Goal: Information Seeking & Learning: Learn about a topic

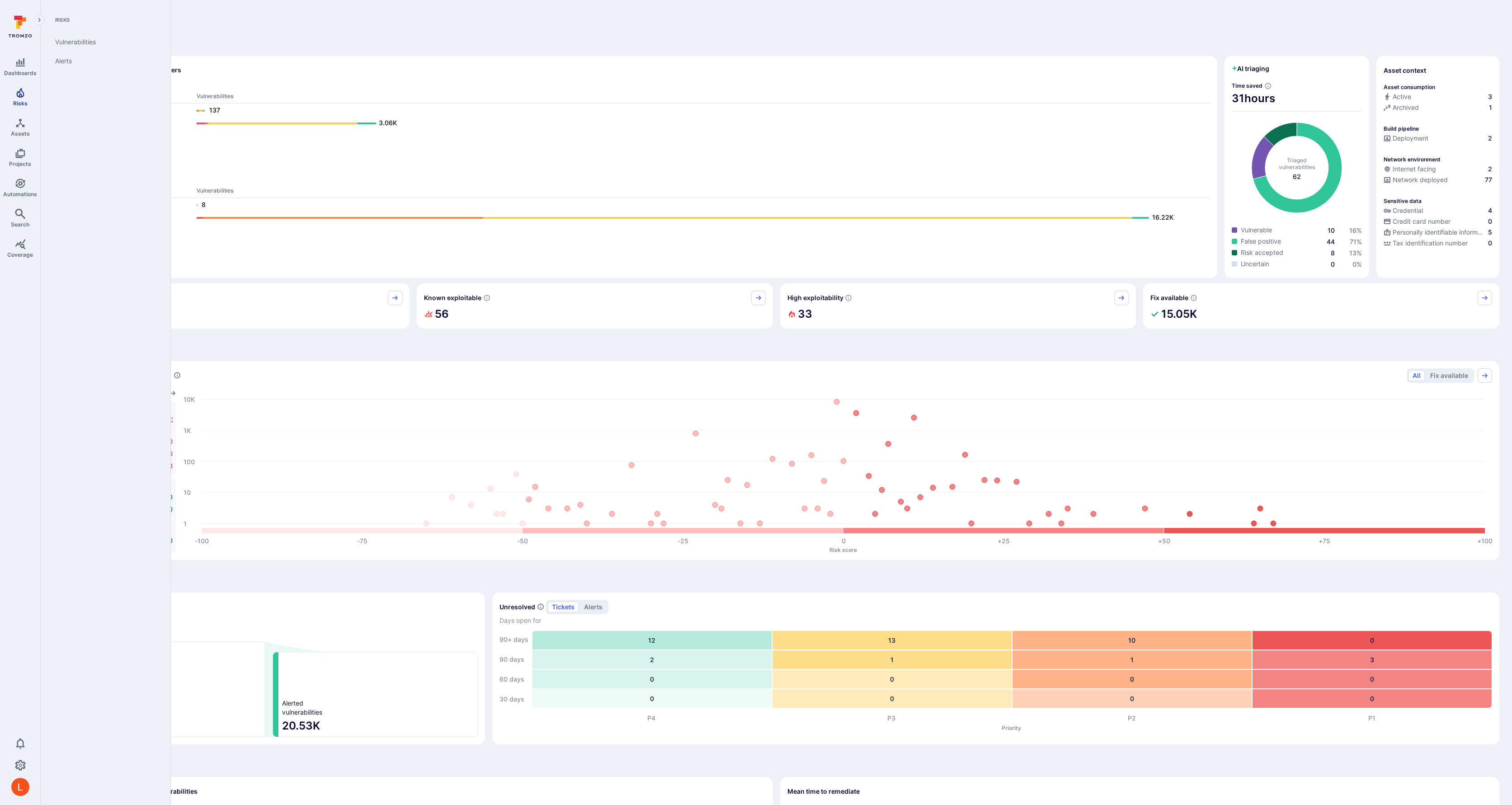
click at [20, 97] on icon "Risks" at bounding box center [20, 93] width 8 height 10
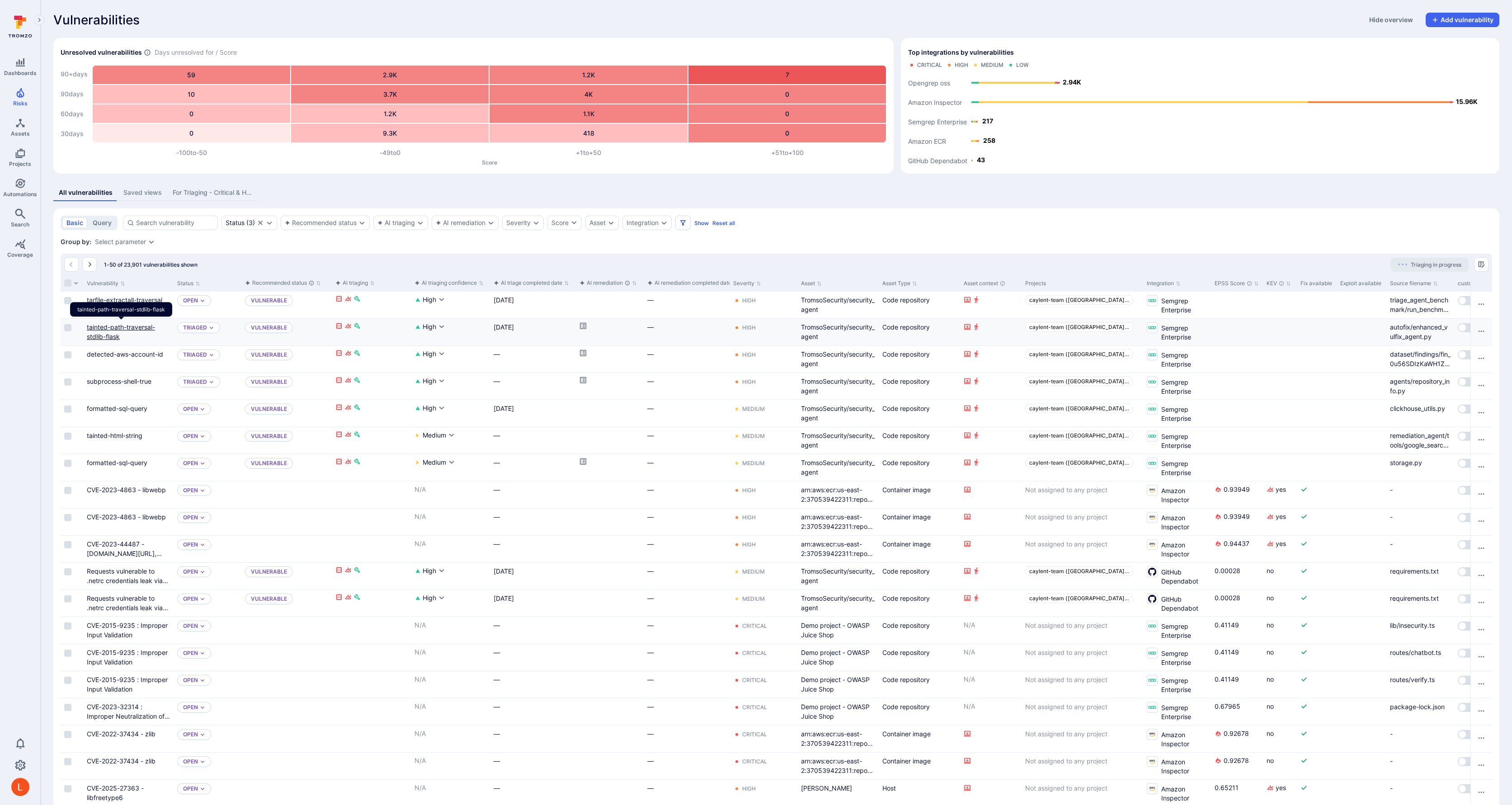
click at [98, 328] on link "tainted-path-traversal-stdlib-flask" at bounding box center [121, 331] width 68 height 17
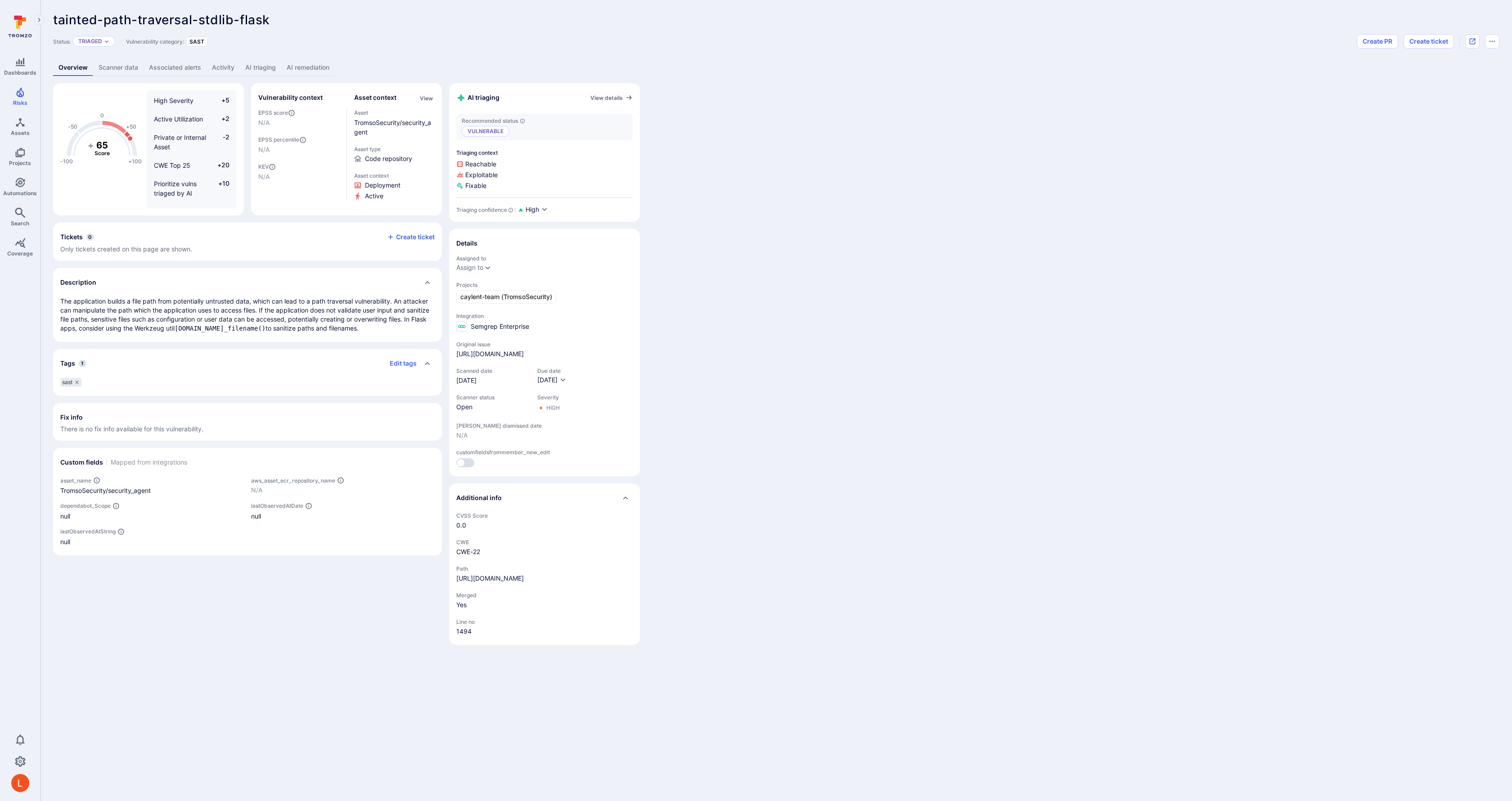
click at [307, 66] on link "AI remediation" at bounding box center [308, 67] width 53 height 16
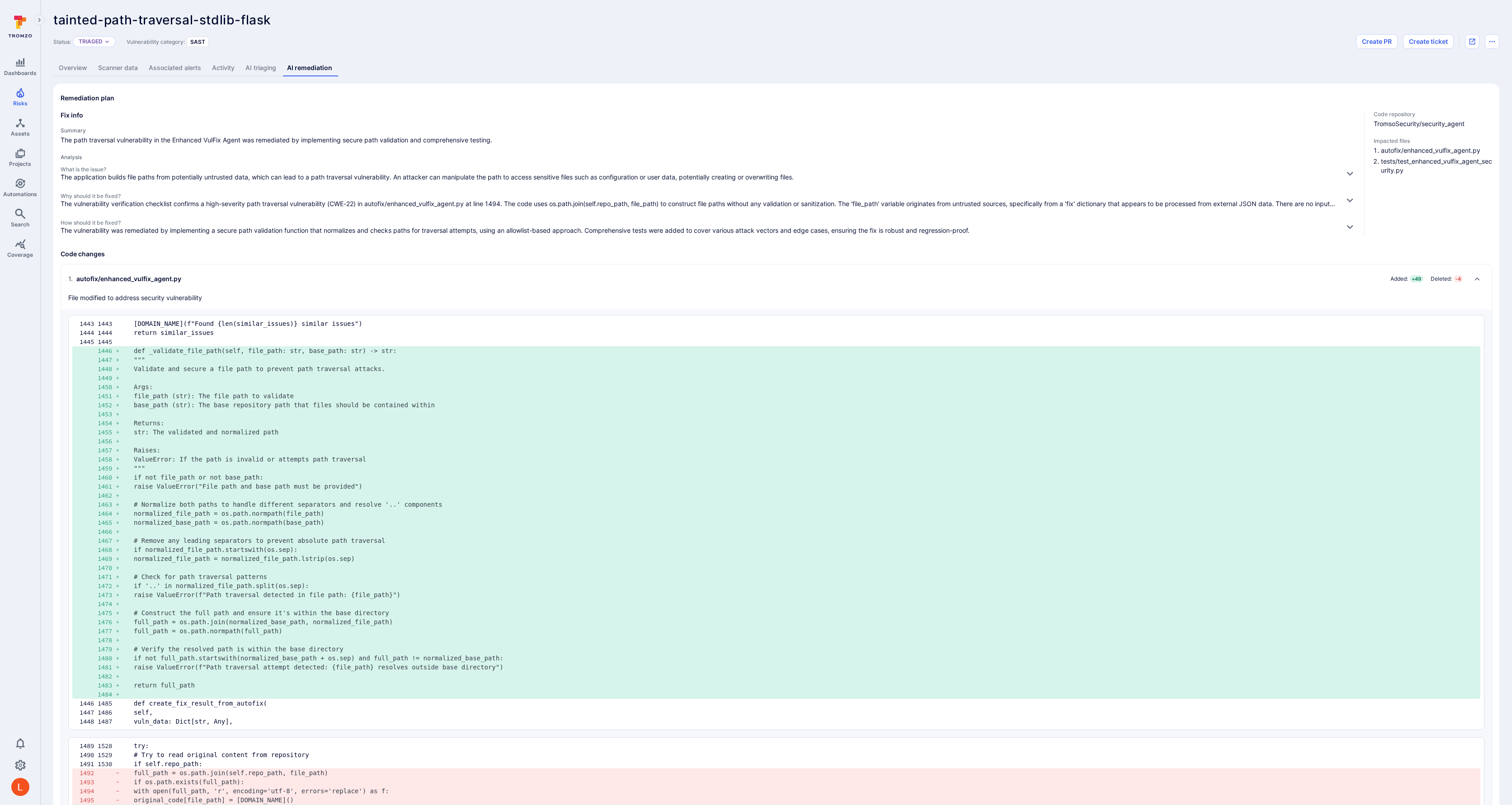
click at [270, 65] on link "AI triaging" at bounding box center [261, 68] width 42 height 17
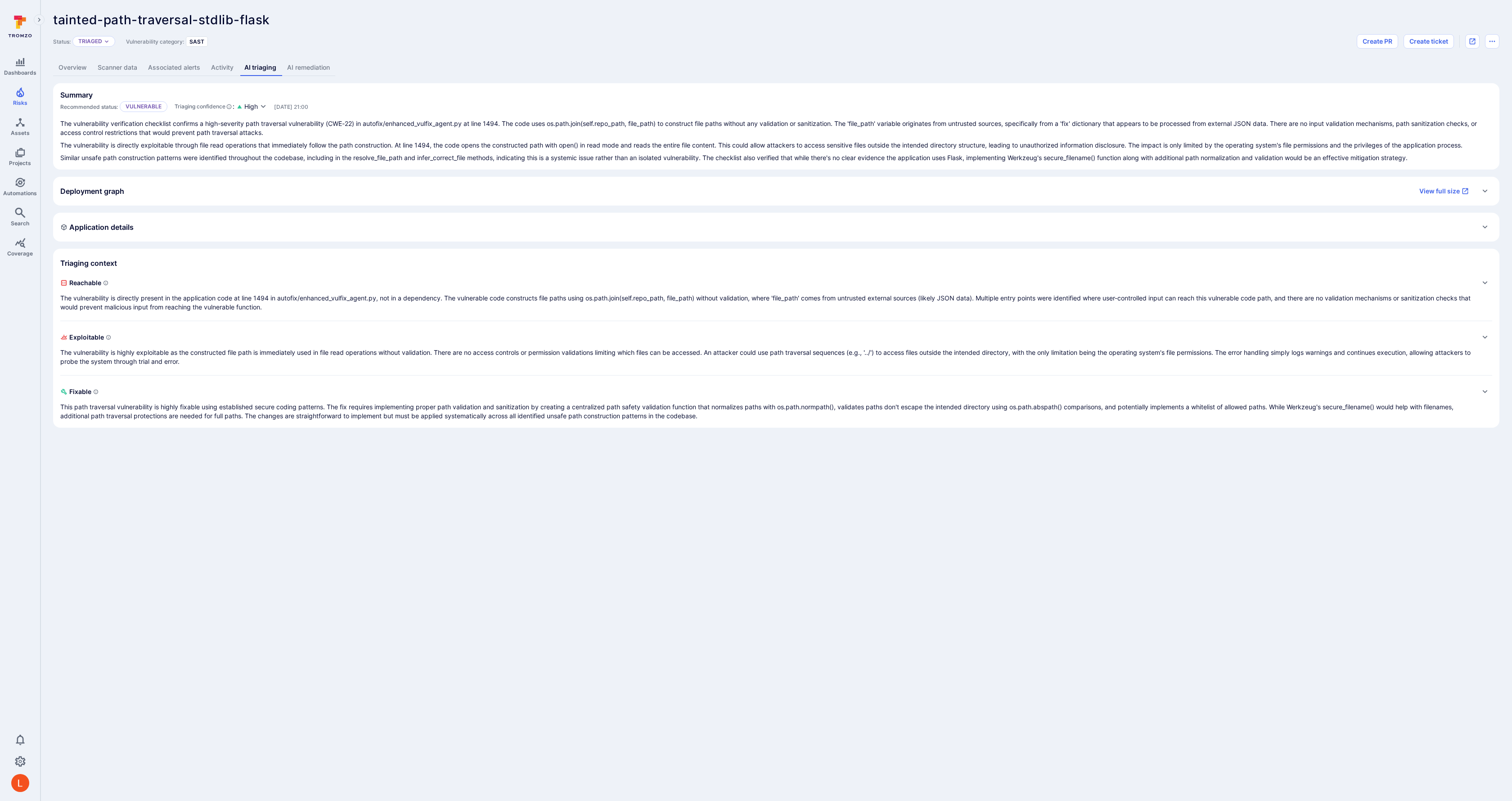
click at [80, 67] on link "Overview" at bounding box center [72, 67] width 39 height 16
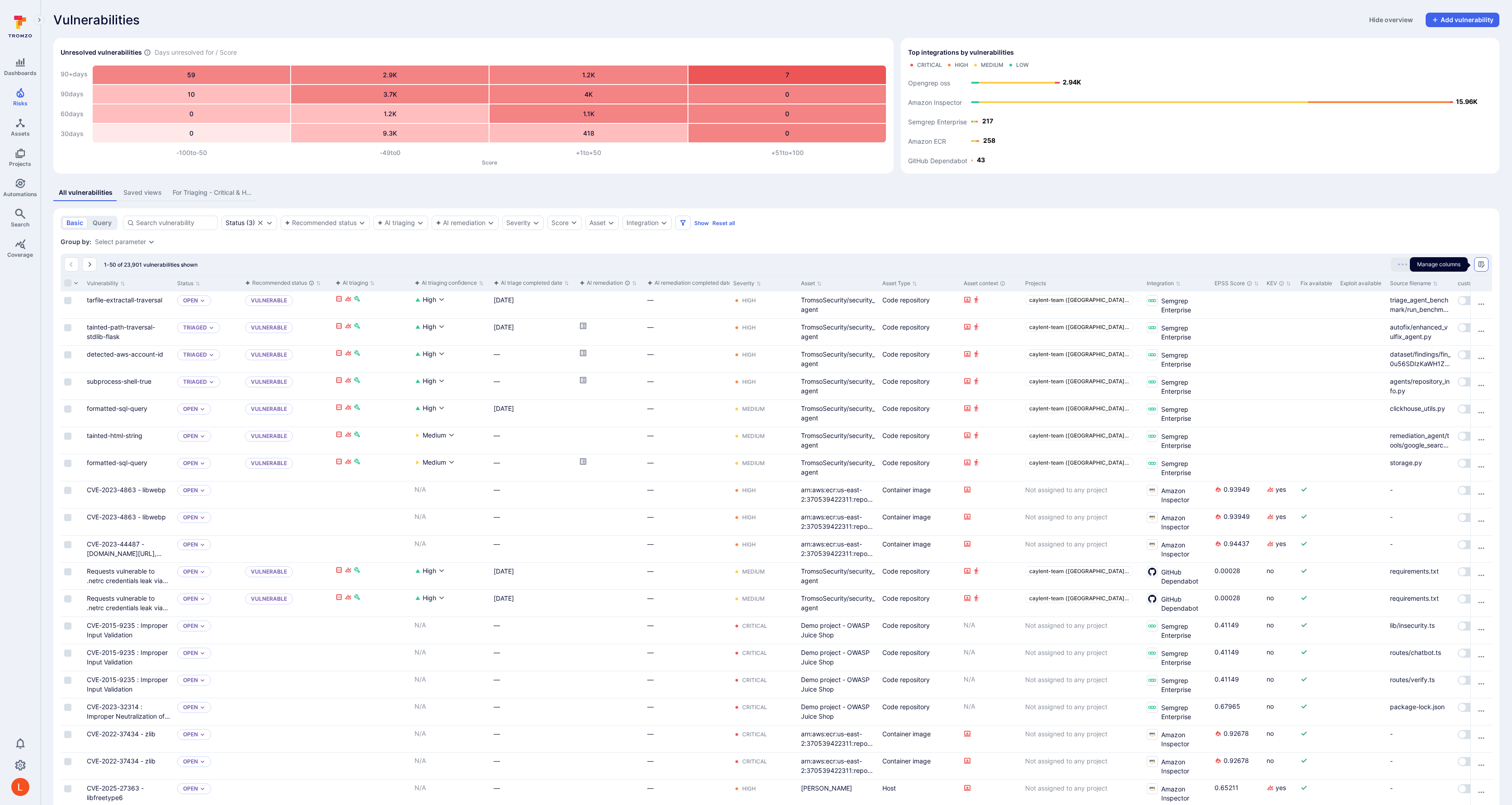
click at [1483, 263] on icon "Manage columns" at bounding box center [1481, 264] width 6 height 6
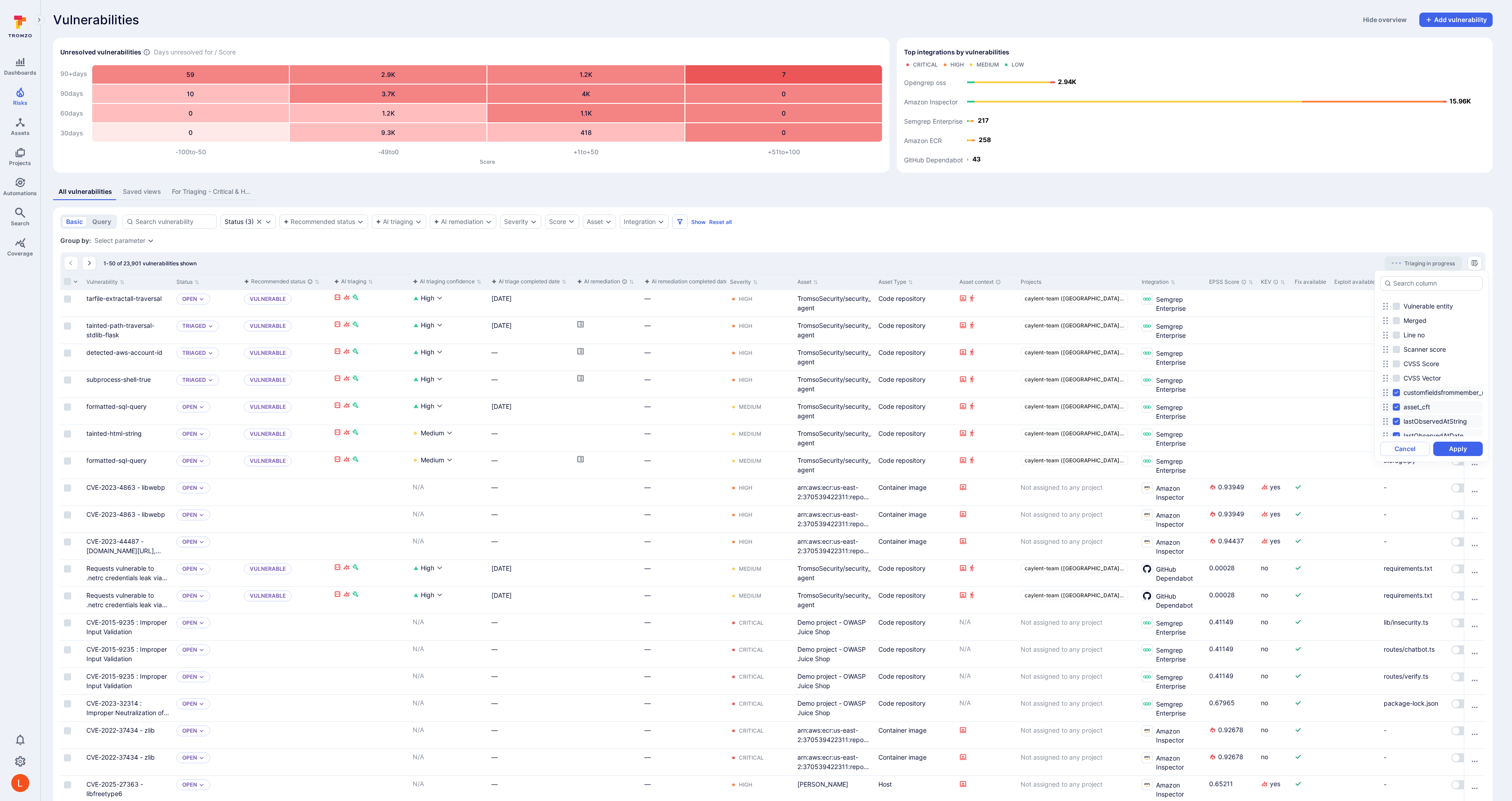
scroll to position [645, 0]
click at [1415, 281] on input at bounding box center [1436, 283] width 86 height 9
type input "rem"
click at [1426, 329] on span "AI remediation completed date" at bounding box center [1442, 327] width 91 height 9
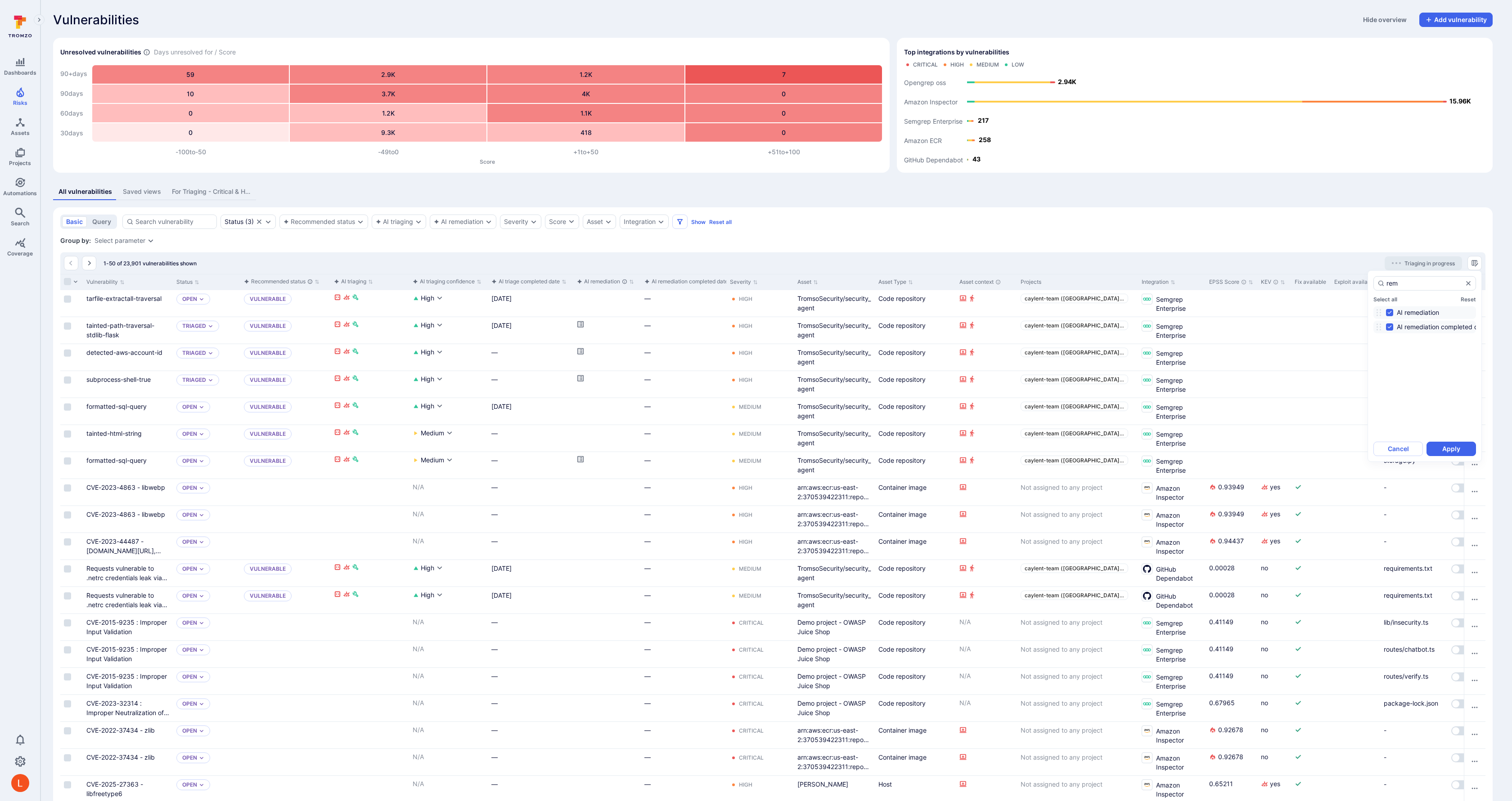
click at [1393, 329] on input "AI remediation completed date" at bounding box center [1389, 327] width 7 height 7
click at [1426, 329] on span "AI remediation completed date" at bounding box center [1442, 327] width 91 height 9
click at [1393, 329] on input "AI remediation completed date" at bounding box center [1389, 327] width 7 height 7
checkbox input "true"
click at [1179, 205] on div at bounding box center [756, 400] width 1512 height 801
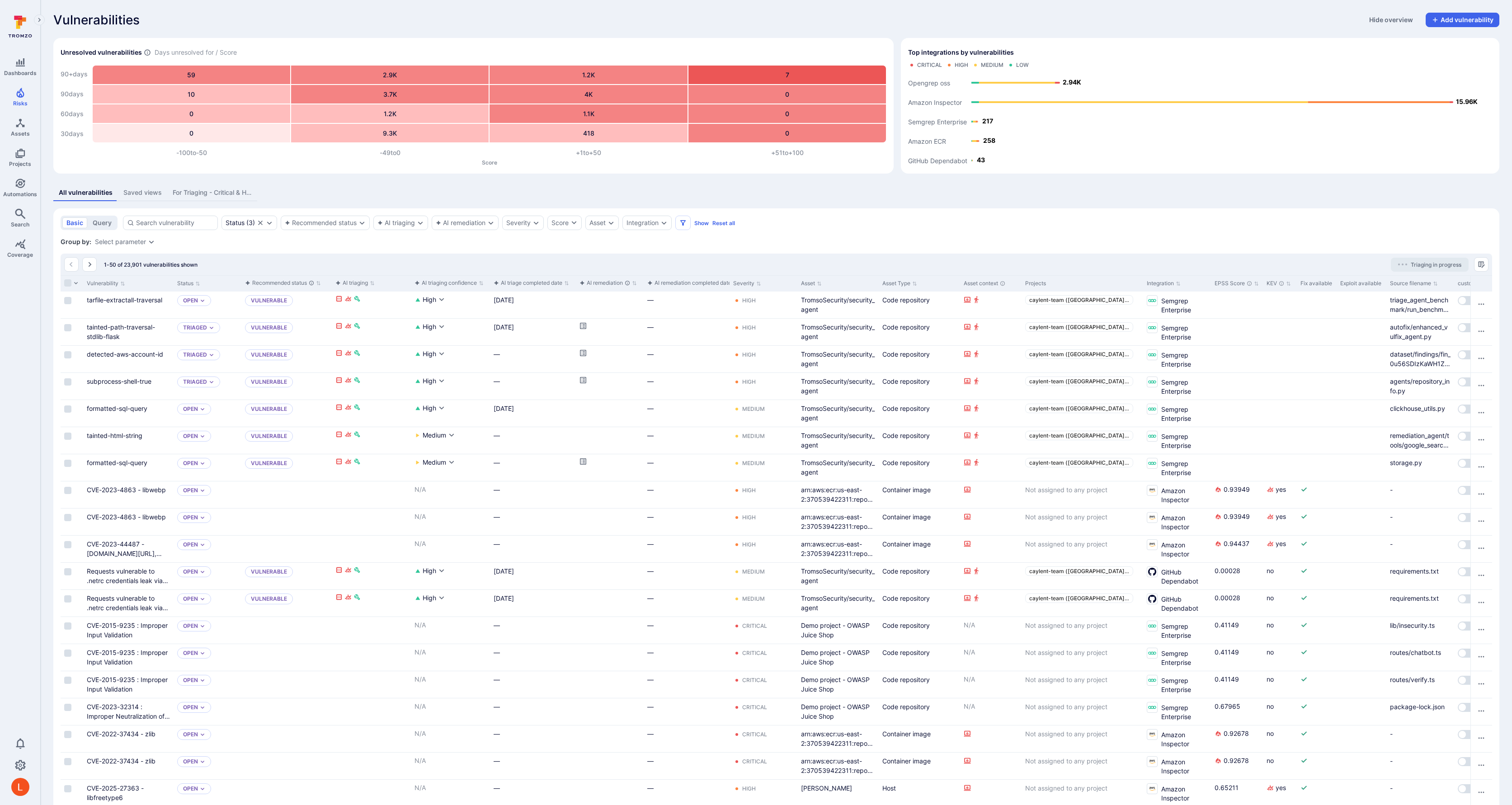
drag, startPoint x: 1401, startPoint y: 216, endPoint x: 1360, endPoint y: 243, distance: 49.1
click at [1400, 216] on div "basic query Status ( 3 ) Recommended status AI triaging AI remediation Severity…" at bounding box center [777, 223] width 1432 height 15
